Goal: Navigation & Orientation: Go to known website

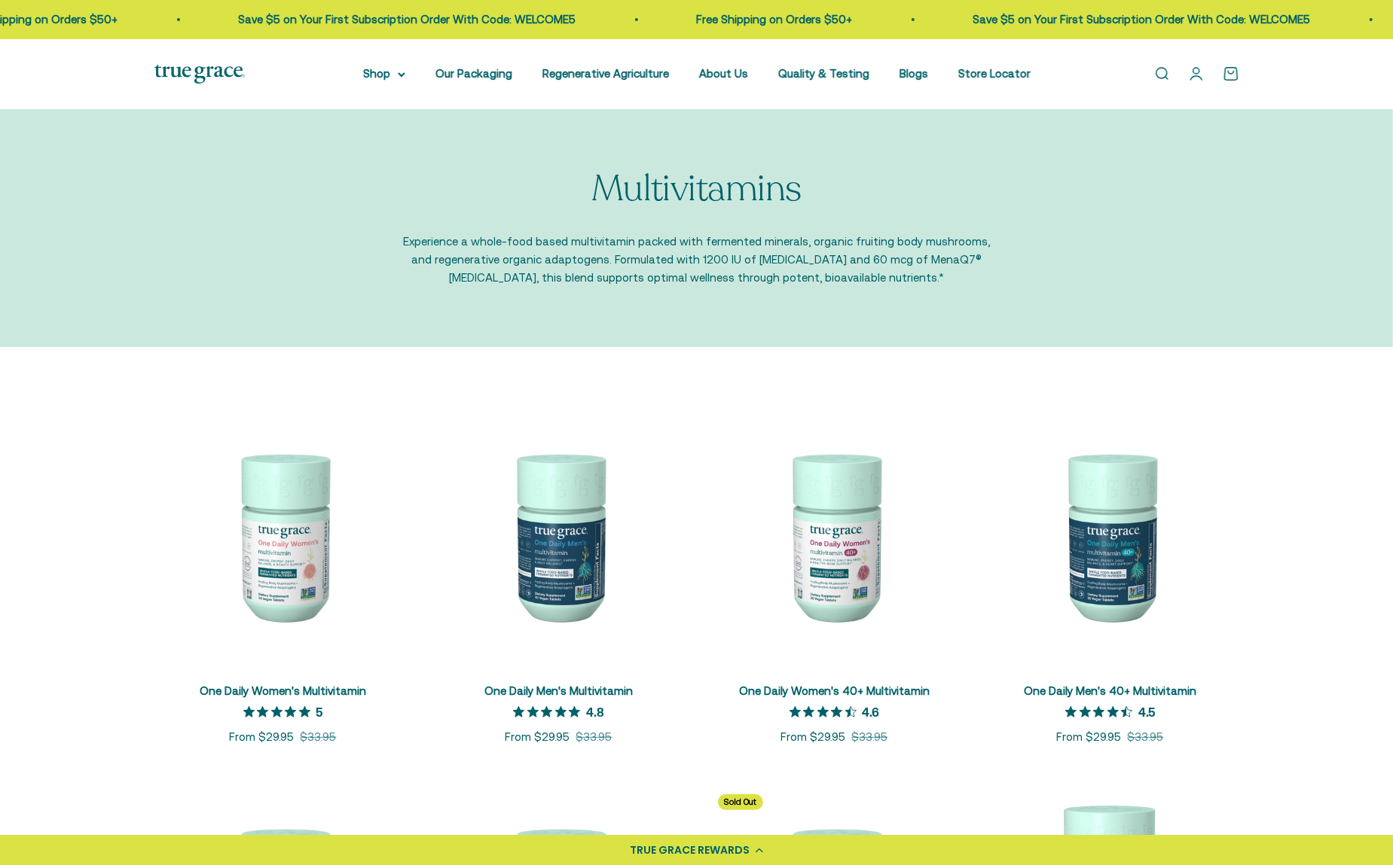
click at [215, 77] on img at bounding box center [199, 74] width 90 height 19
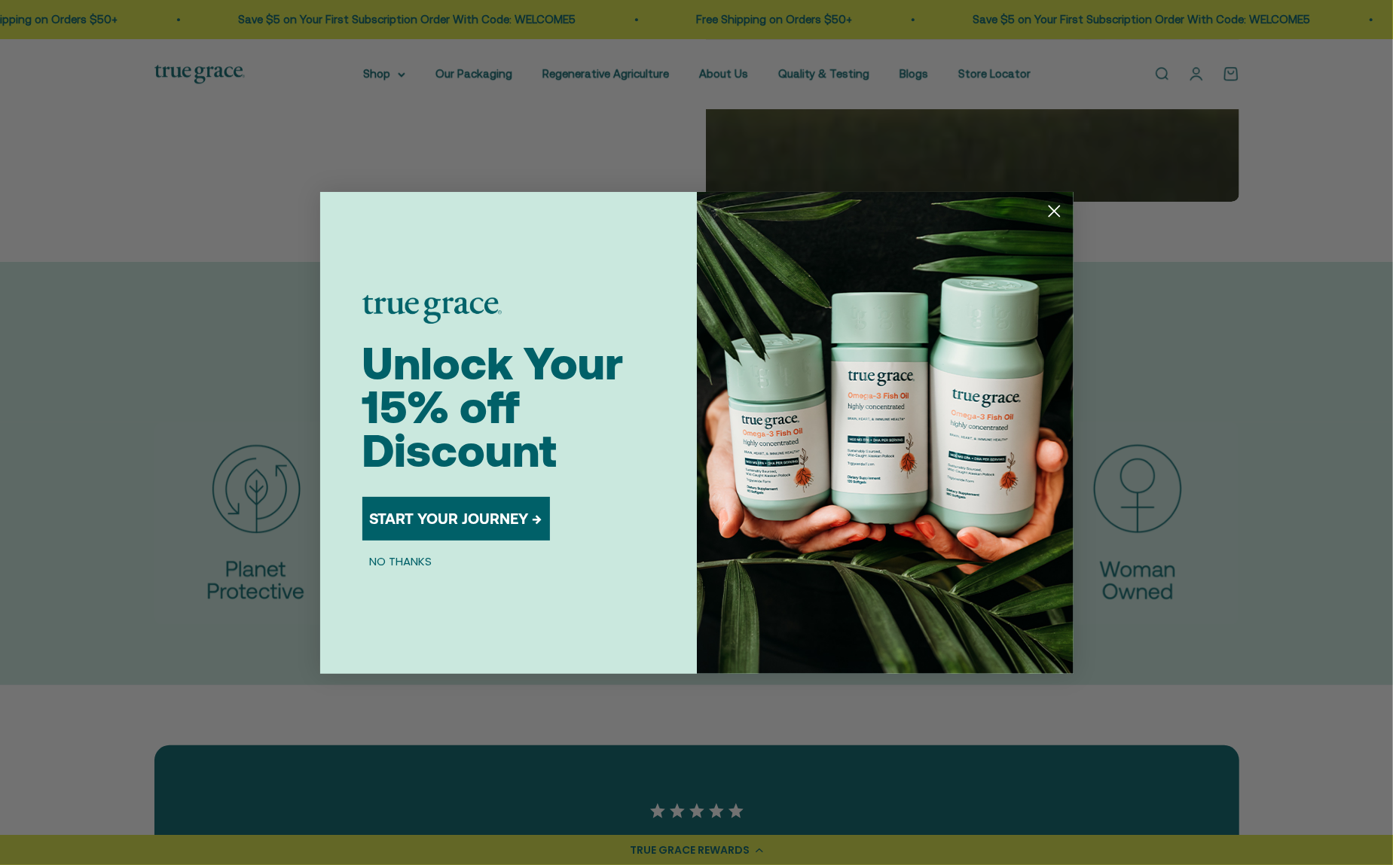
scroll to position [3301, 0]
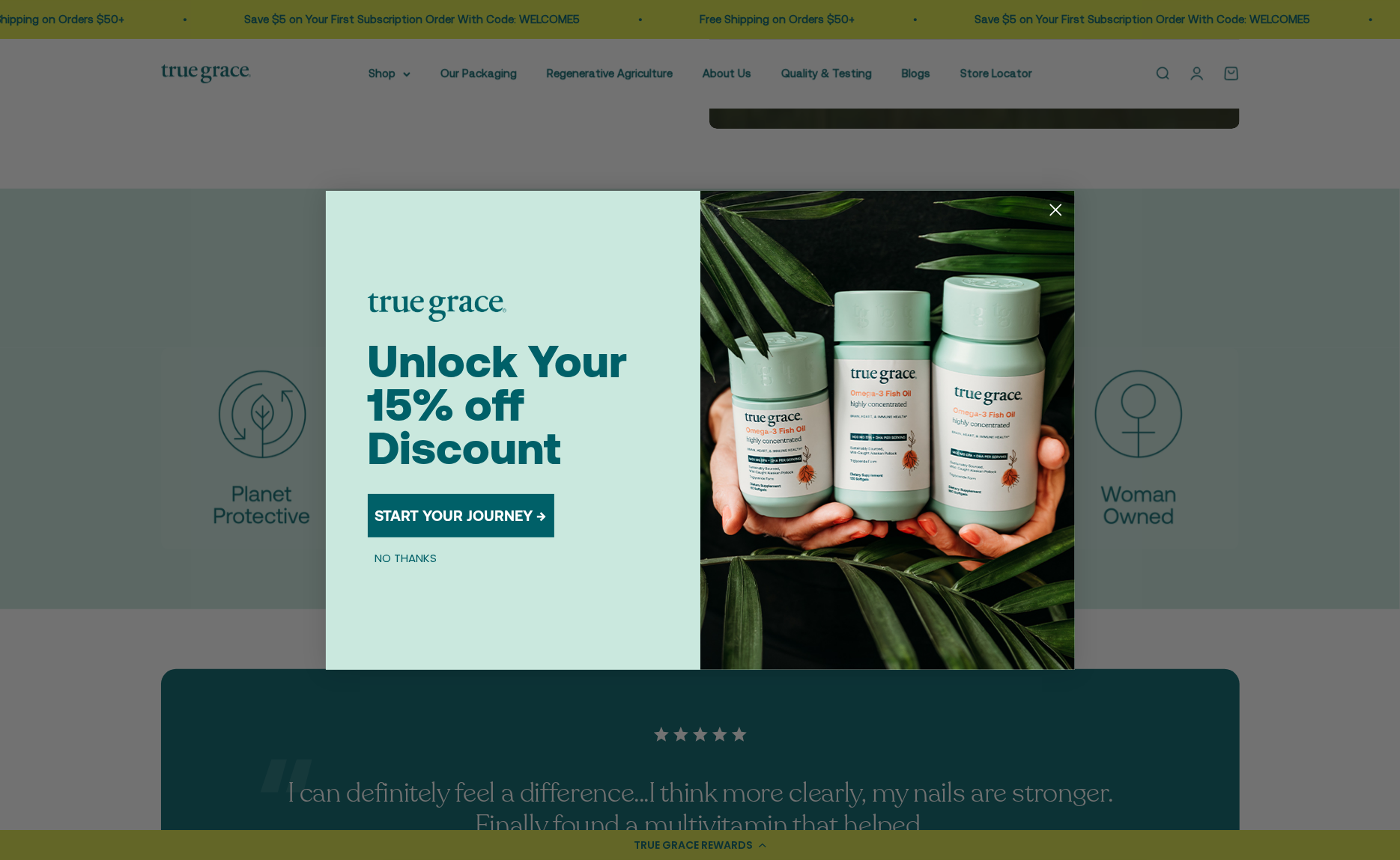
click at [77, 154] on div "Close dialog Unlock Your 15% off Discount START YOUR JOURNEY → NO THANKS Submit" at bounding box center [700, 430] width 1400 height 860
click at [288, 168] on div "Close dialog Unlock Your 15% off Discount START YOUR JOURNEY → NO THANKS Submit" at bounding box center [700, 430] width 1400 height 860
click at [217, 144] on div "Close dialog Unlock Your 15% off Discount START YOUR JOURNEY → NO THANKS Submit" at bounding box center [700, 430] width 1400 height 860
click at [124, 372] on div "Close dialog Unlock Your 15% off Discount START YOUR JOURNEY → NO THANKS Submit" at bounding box center [700, 430] width 1400 height 860
drag, startPoint x: 124, startPoint y: 372, endPoint x: 121, endPoint y: 336, distance: 36.1
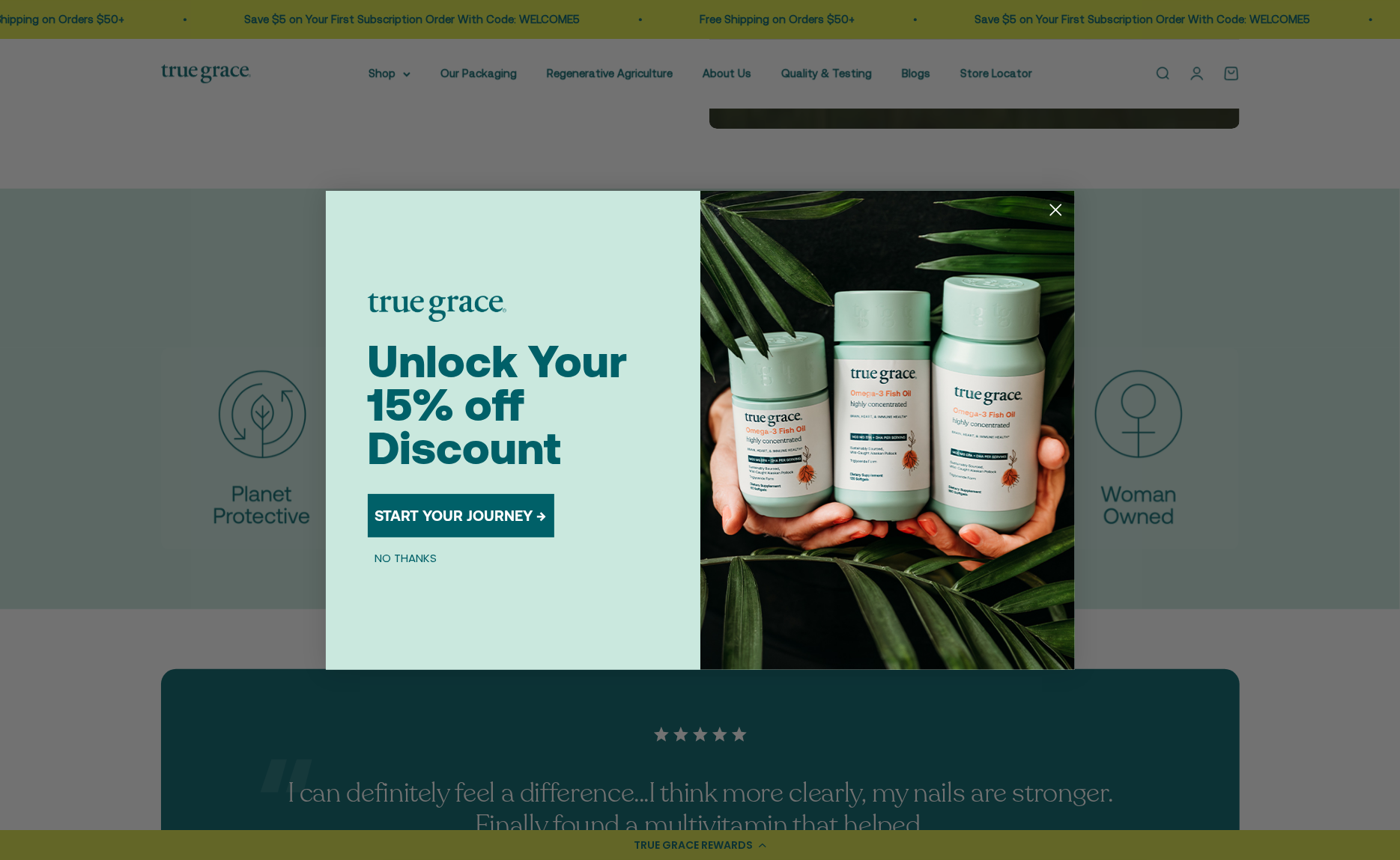
click at [124, 372] on div "Close dialog Unlock Your 15% off Discount START YOUR JOURNEY → NO THANKS Submit" at bounding box center [700, 430] width 1400 height 860
click at [78, 156] on div "Close dialog Unlock Your 15% off Discount START YOUR JOURNEY → NO THANKS Submit" at bounding box center [700, 430] width 1400 height 860
drag, startPoint x: 75, startPoint y: 155, endPoint x: 93, endPoint y: 159, distance: 18.4
click at [75, 155] on div "Close dialog Unlock Your 15% off Discount START YOUR JOURNEY → NO THANKS Submit" at bounding box center [700, 430] width 1400 height 860
click at [1056, 212] on circle "Close dialog" at bounding box center [1054, 209] width 25 height 25
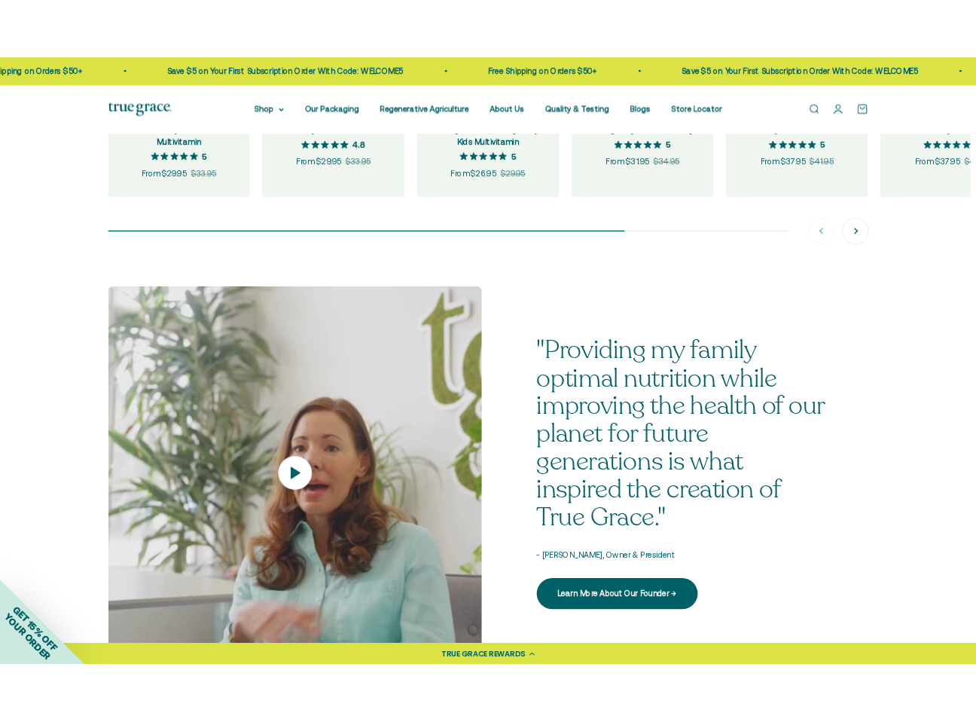
scroll to position [0, 0]
